Goal: Navigation & Orientation: Find specific page/section

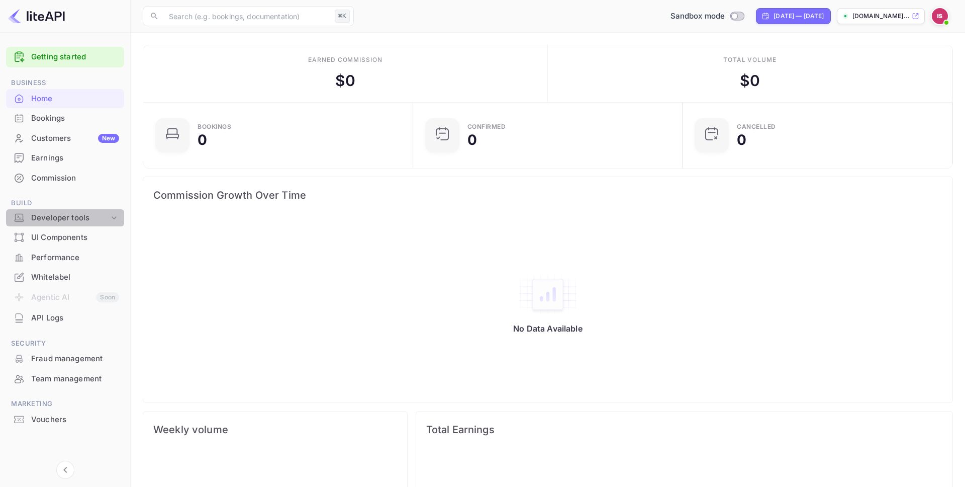
click at [89, 224] on div "Developer tools" at bounding box center [65, 218] width 118 height 18
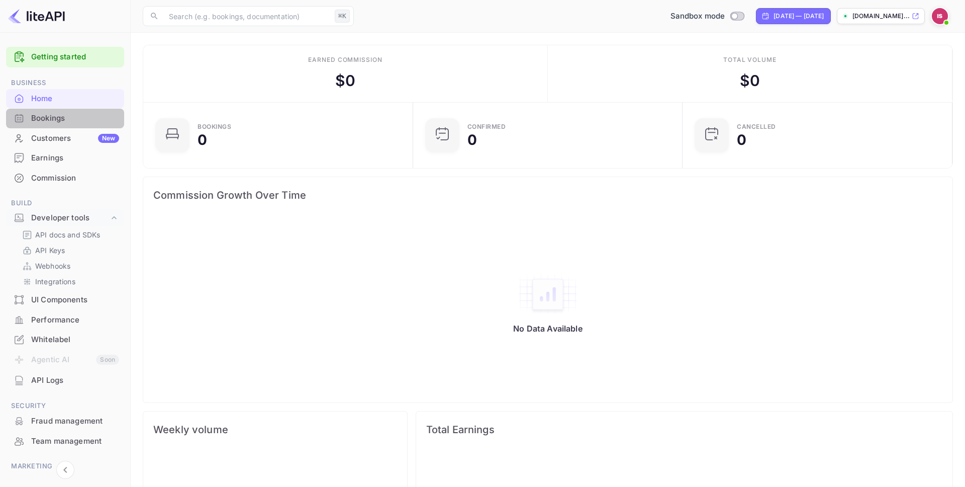
click at [83, 123] on div "Bookings" at bounding box center [75, 119] width 88 height 12
